Goal: Information Seeking & Learning: Learn about a topic

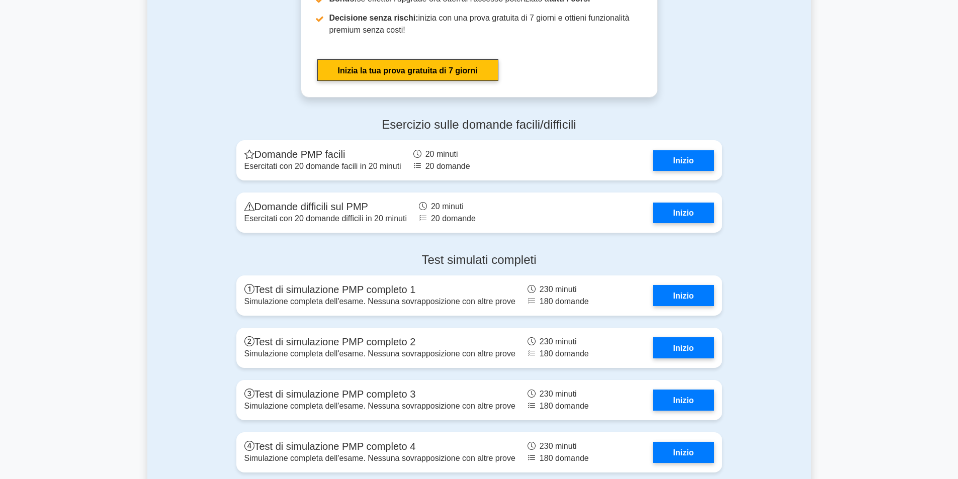
scroll to position [3481, 0]
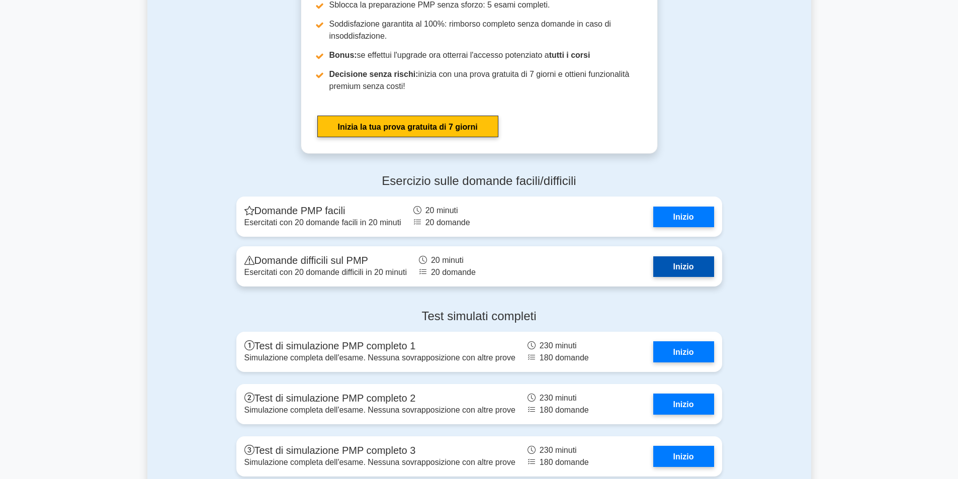
click at [669, 256] on link "Inizio" at bounding box center [683, 266] width 61 height 21
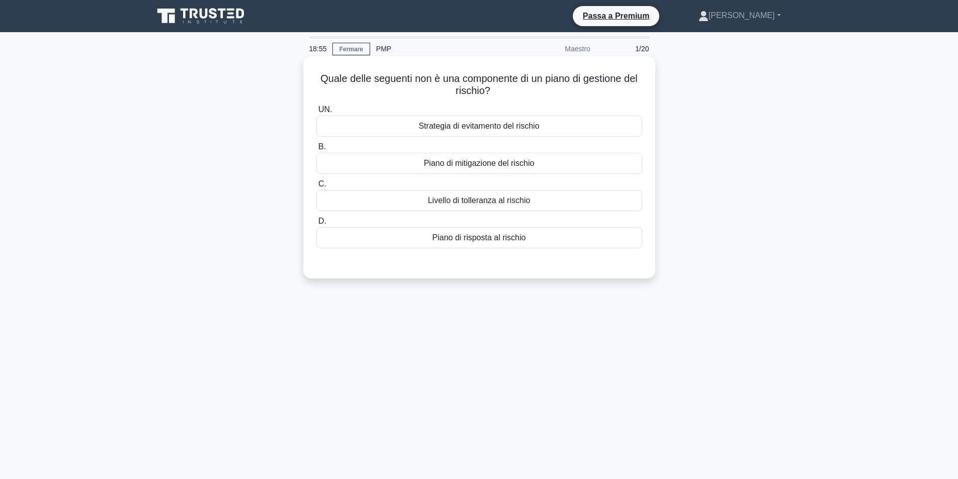
click at [473, 240] on font "Piano di risposta al rischio" at bounding box center [479, 237] width 94 height 9
click at [316, 225] on input "D. Piano di risposta al rischio" at bounding box center [316, 221] width 0 height 7
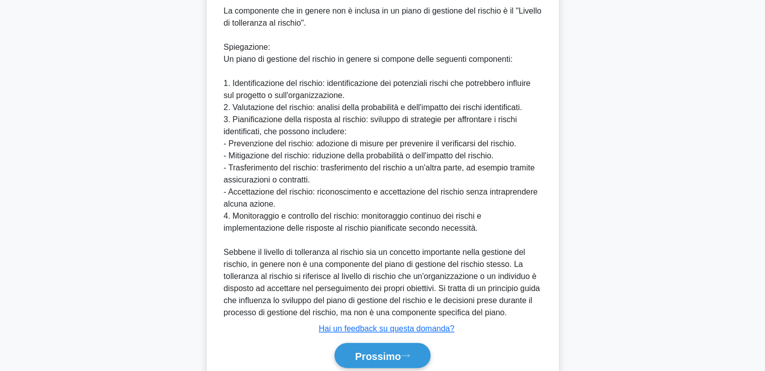
scroll to position [302, 0]
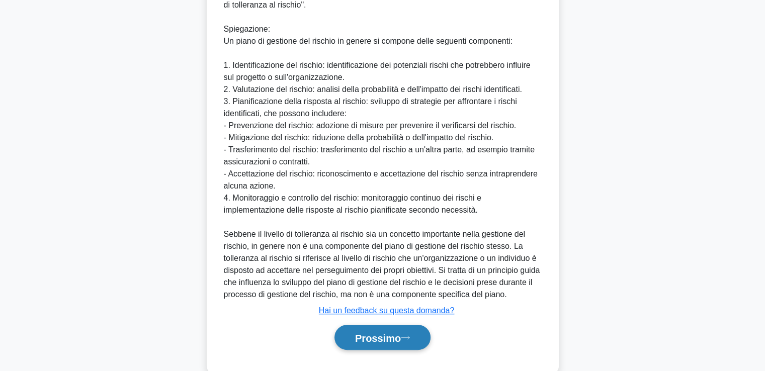
click at [401, 338] on font "Prossimo" at bounding box center [378, 337] width 46 height 11
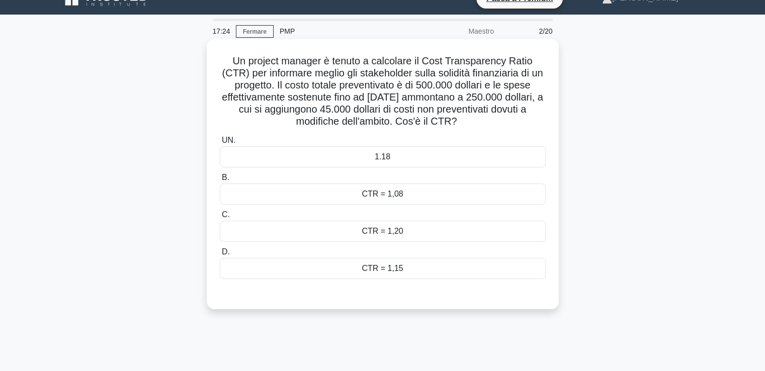
scroll to position [0, 0]
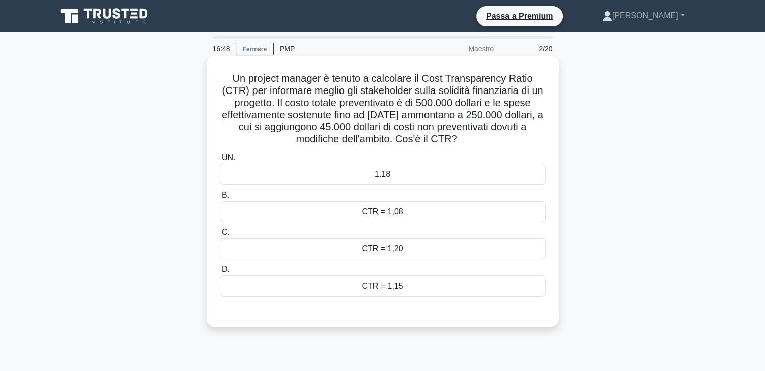
click at [398, 207] on font "CTR = 1,08" at bounding box center [382, 211] width 41 height 9
click at [220, 199] on input "B. CTR = 1,08" at bounding box center [220, 195] width 0 height 7
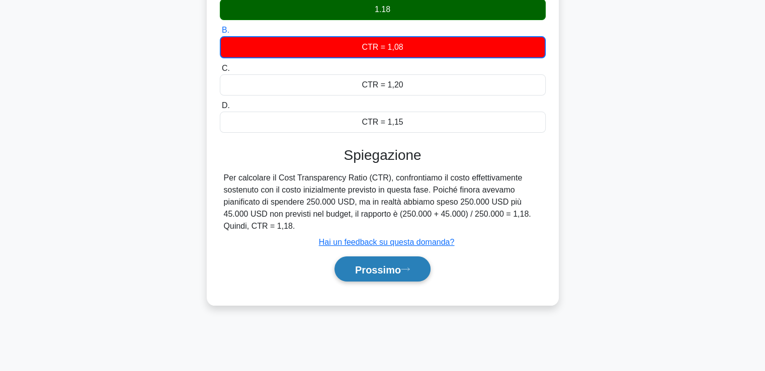
scroll to position [172, 0]
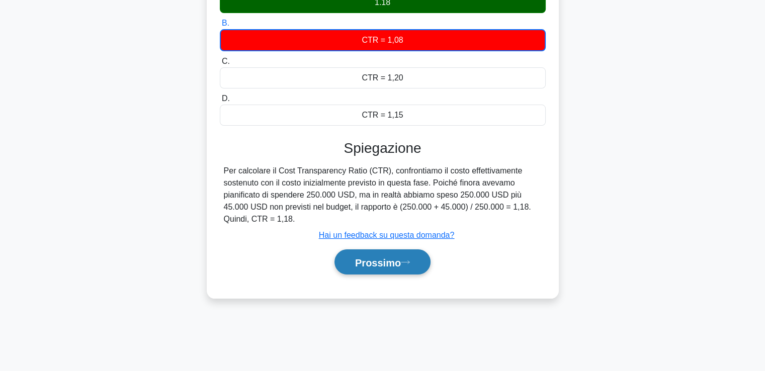
click at [391, 267] on button "Prossimo" at bounding box center [382, 262] width 96 height 26
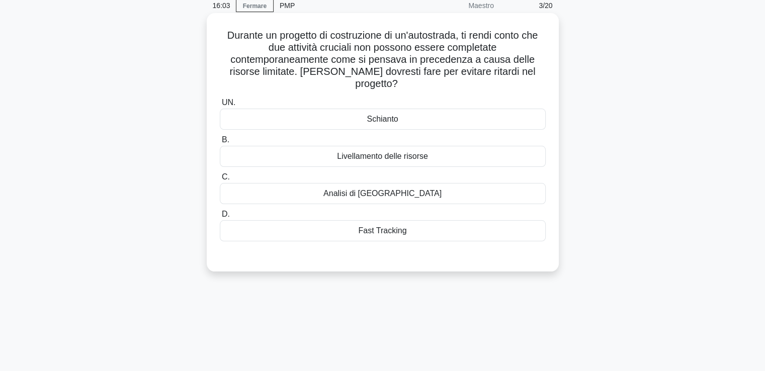
scroll to position [0, 0]
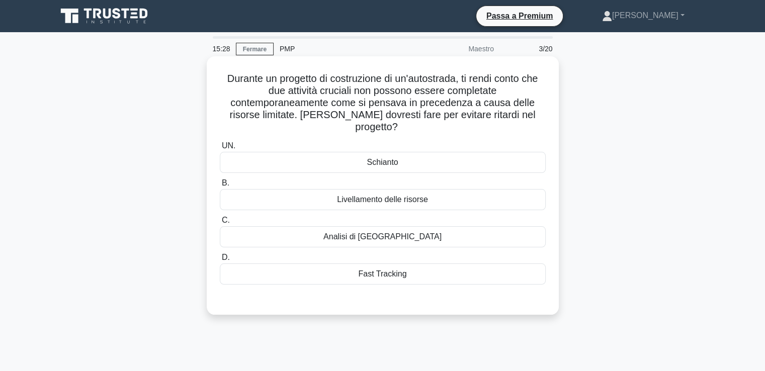
click at [356, 152] on div "Schianto" at bounding box center [383, 162] width 326 height 21
click at [220, 145] on input "UN. Schianto" at bounding box center [220, 146] width 0 height 7
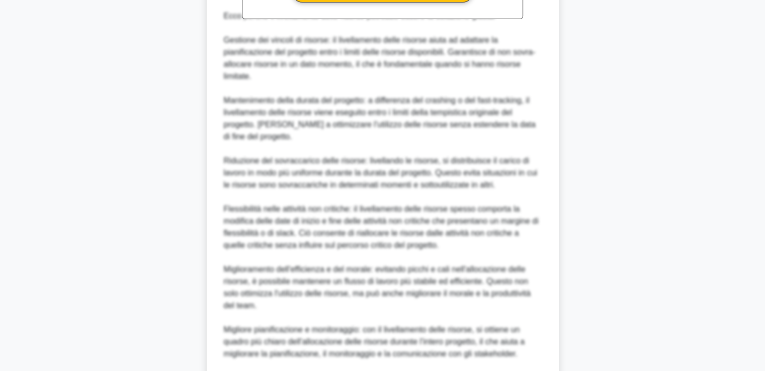
scroll to position [552, 0]
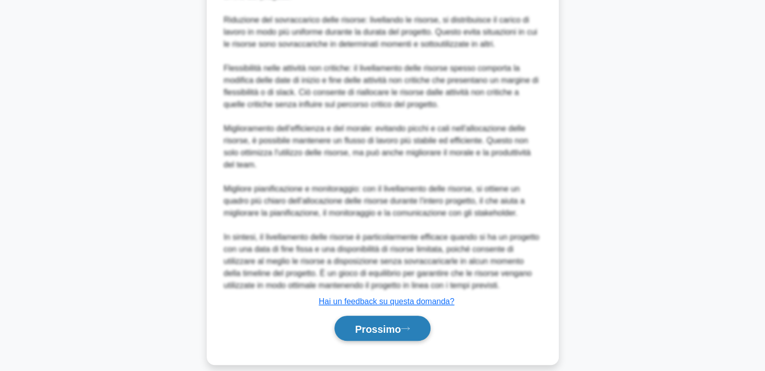
click at [400, 323] on font "Prossimo" at bounding box center [378, 328] width 46 height 11
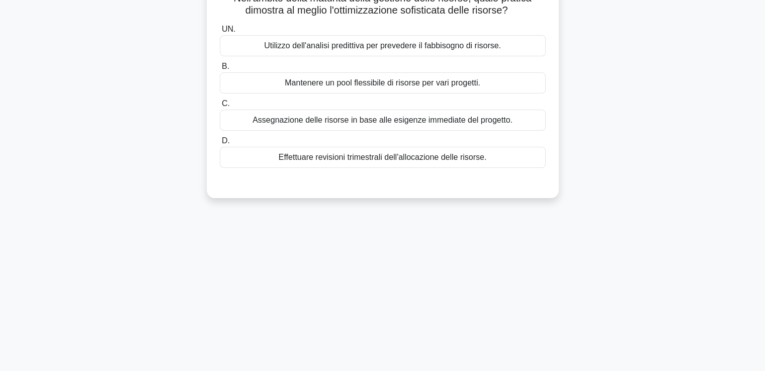
scroll to position [0, 0]
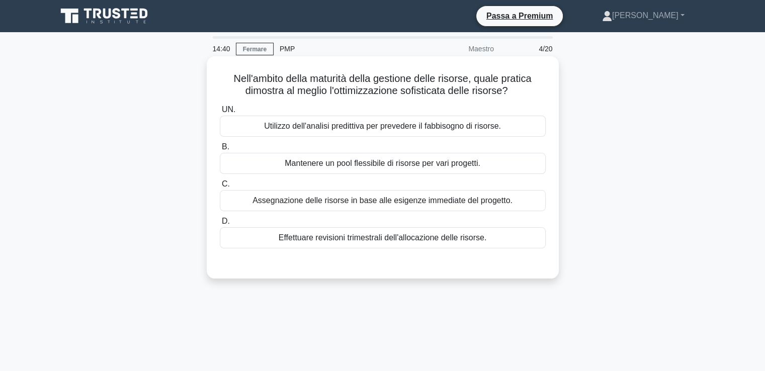
click at [443, 134] on div "Utilizzo dell'analisi predittiva per prevedere il fabbisogno di risorse." at bounding box center [383, 126] width 326 height 21
click at [220, 113] on input "UN. Utilizzo dell'analisi predittiva per prevedere il fabbisogno di risorse." at bounding box center [220, 110] width 0 height 7
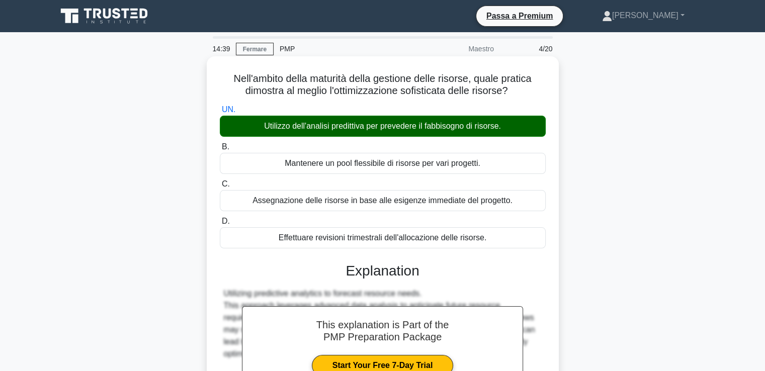
click at [442, 130] on font "Utilizzo dell'analisi predittiva per prevedere il fabbisogno di risorse." at bounding box center [382, 126] width 237 height 9
click at [220, 113] on input "UN. Utilizzo dell'analisi predittiva per prevedere il fabbisogno di risorse." at bounding box center [220, 110] width 0 height 7
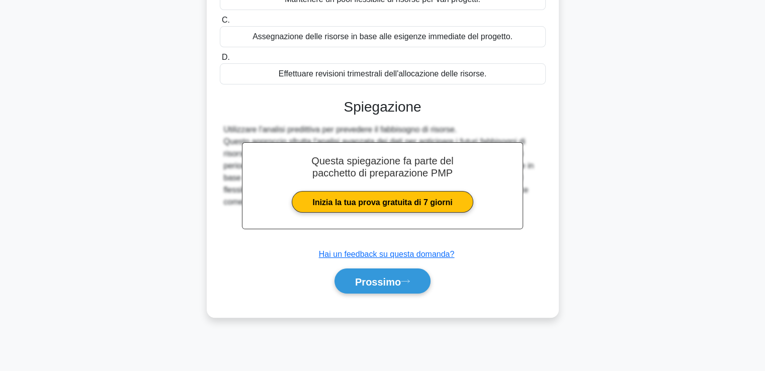
scroll to position [172, 0]
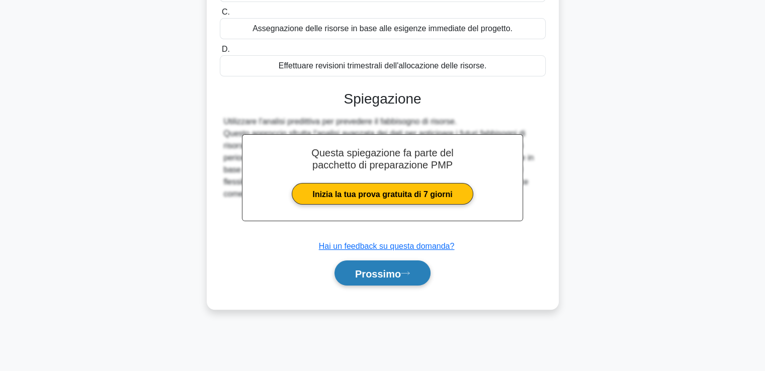
click at [401, 273] on font "Prossimo" at bounding box center [378, 273] width 46 height 11
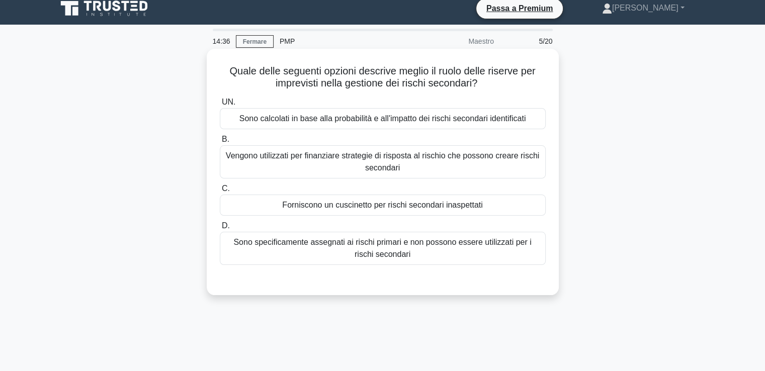
scroll to position [0, 0]
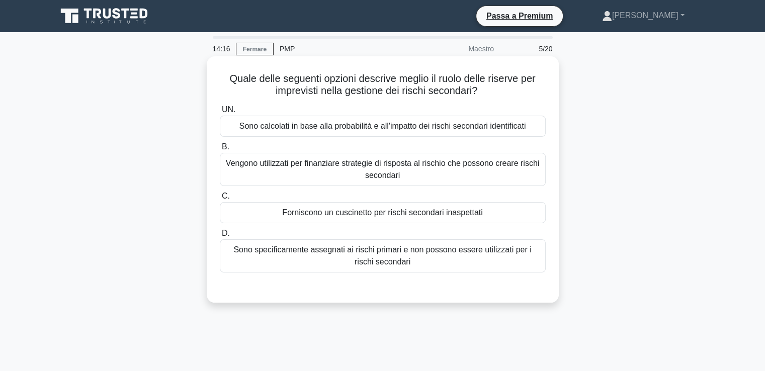
click at [412, 258] on font "Sono specificamente assegnati ai rischi primari e non possono essere utilizzati…" at bounding box center [382, 256] width 317 height 24
click at [220, 237] on input "D. Sono specificamente assegnati ai rischi primari e non possono essere utilizz…" at bounding box center [220, 233] width 0 height 7
